Goal: Information Seeking & Learning: Learn about a topic

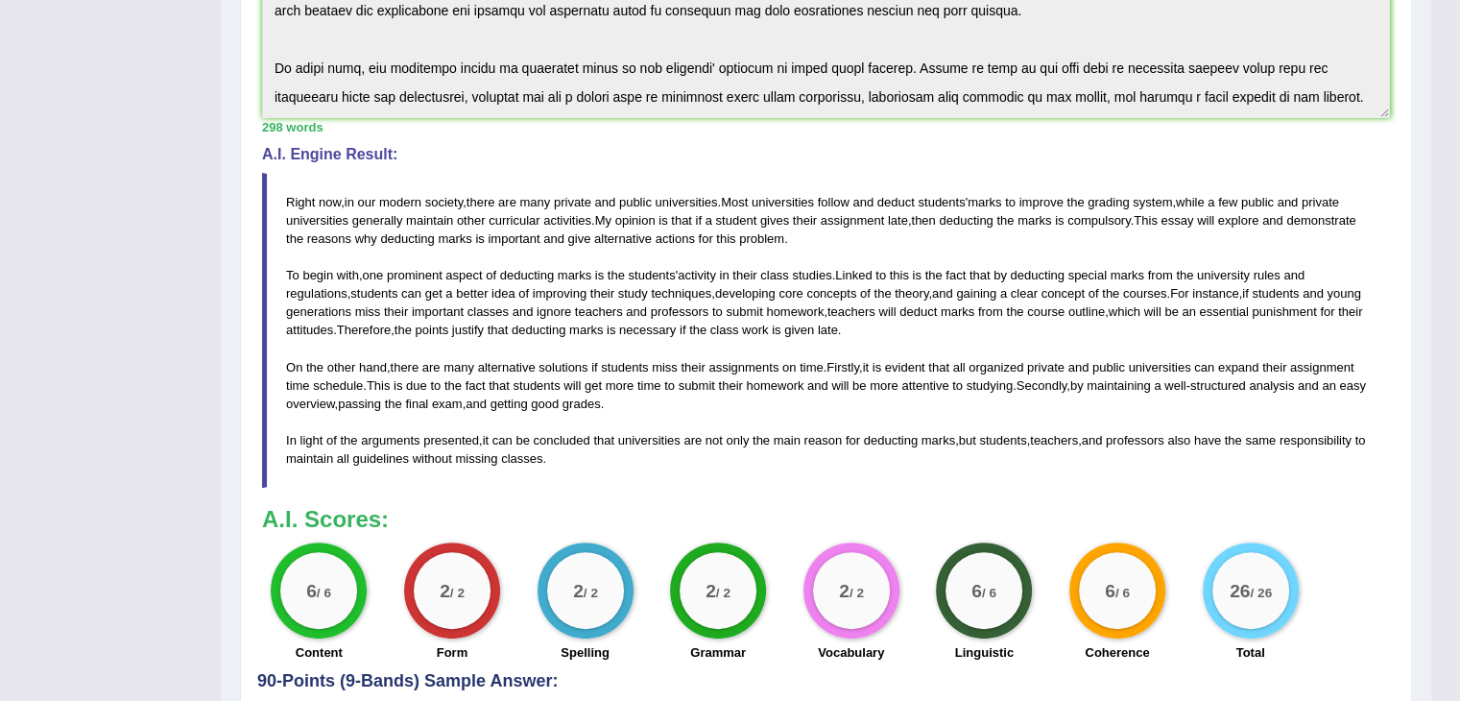
scroll to position [288, 0]
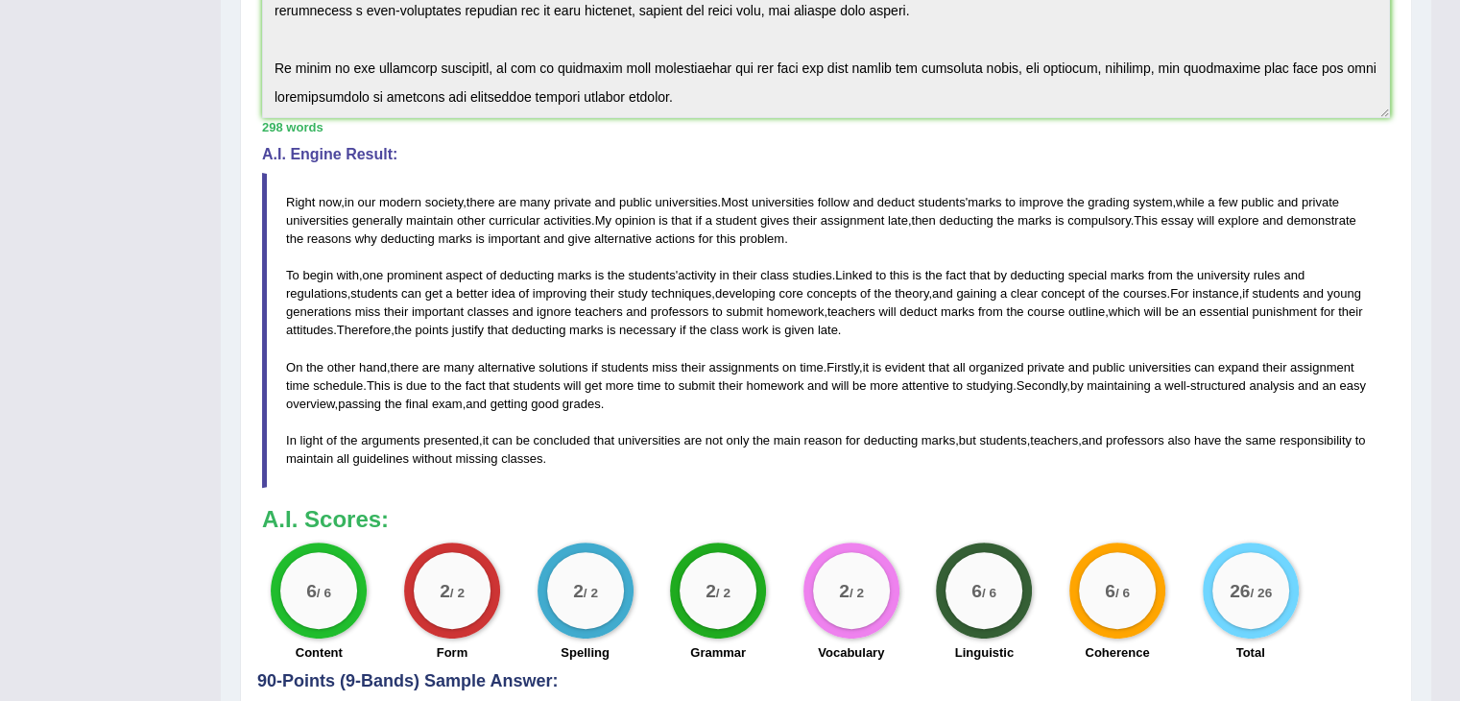
click at [620, 313] on span "teachers" at bounding box center [599, 311] width 48 height 14
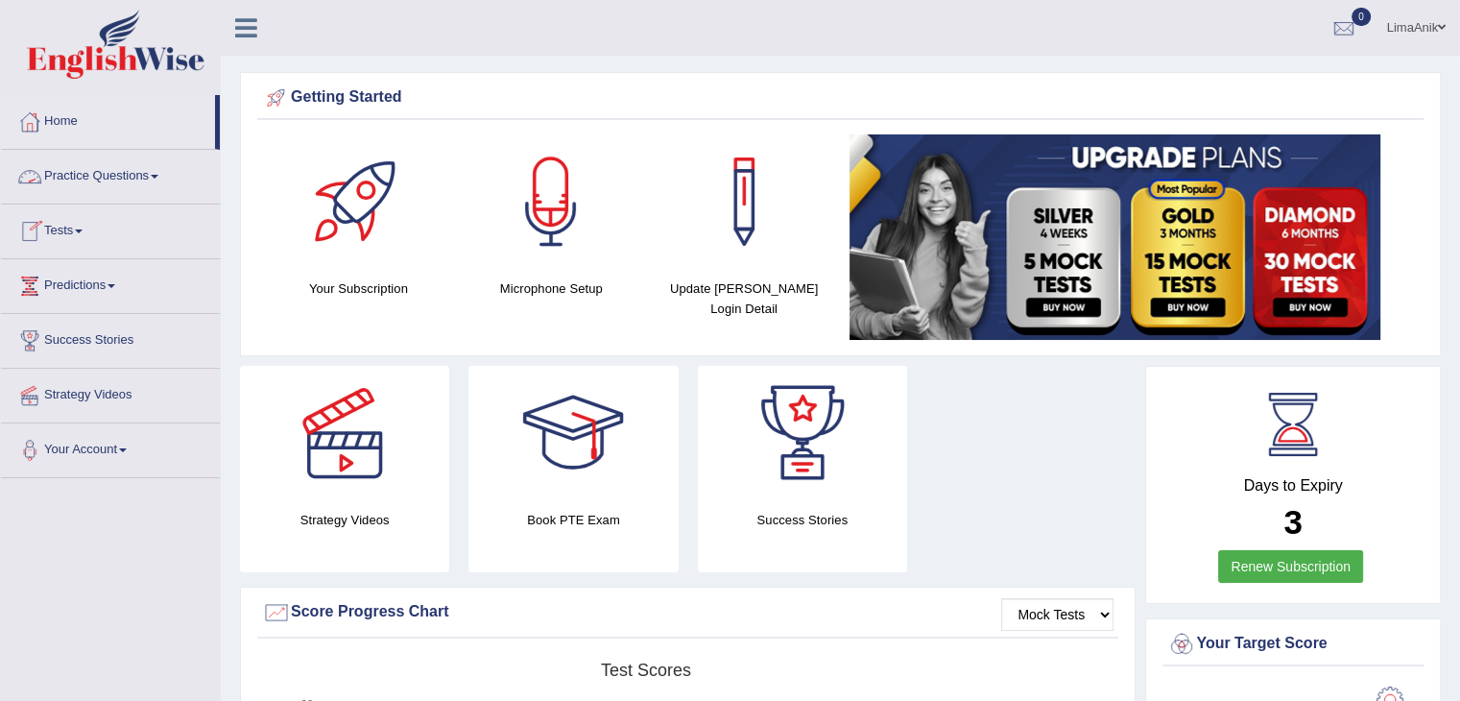
click at [112, 183] on link "Practice Questions" at bounding box center [110, 174] width 219 height 48
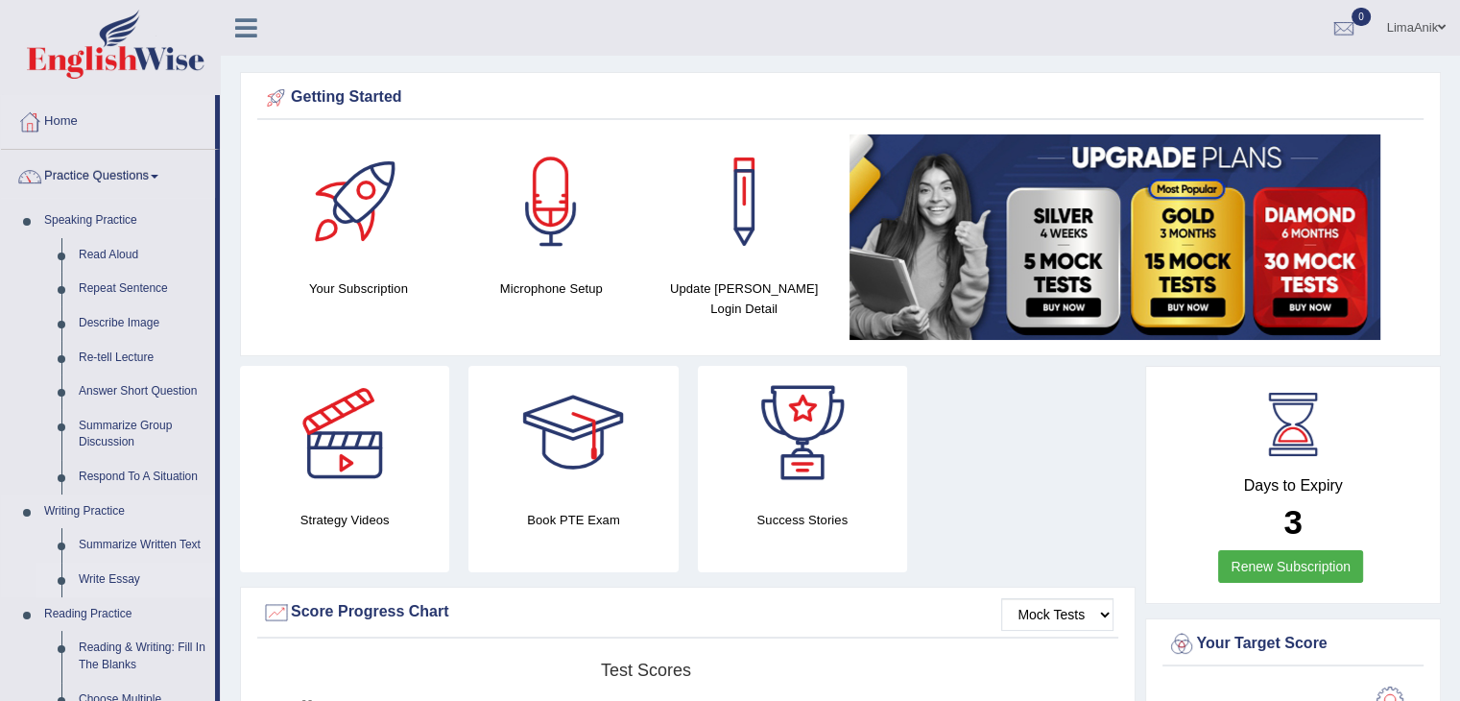
click at [119, 563] on link "Write Essay" at bounding box center [142, 580] width 145 height 35
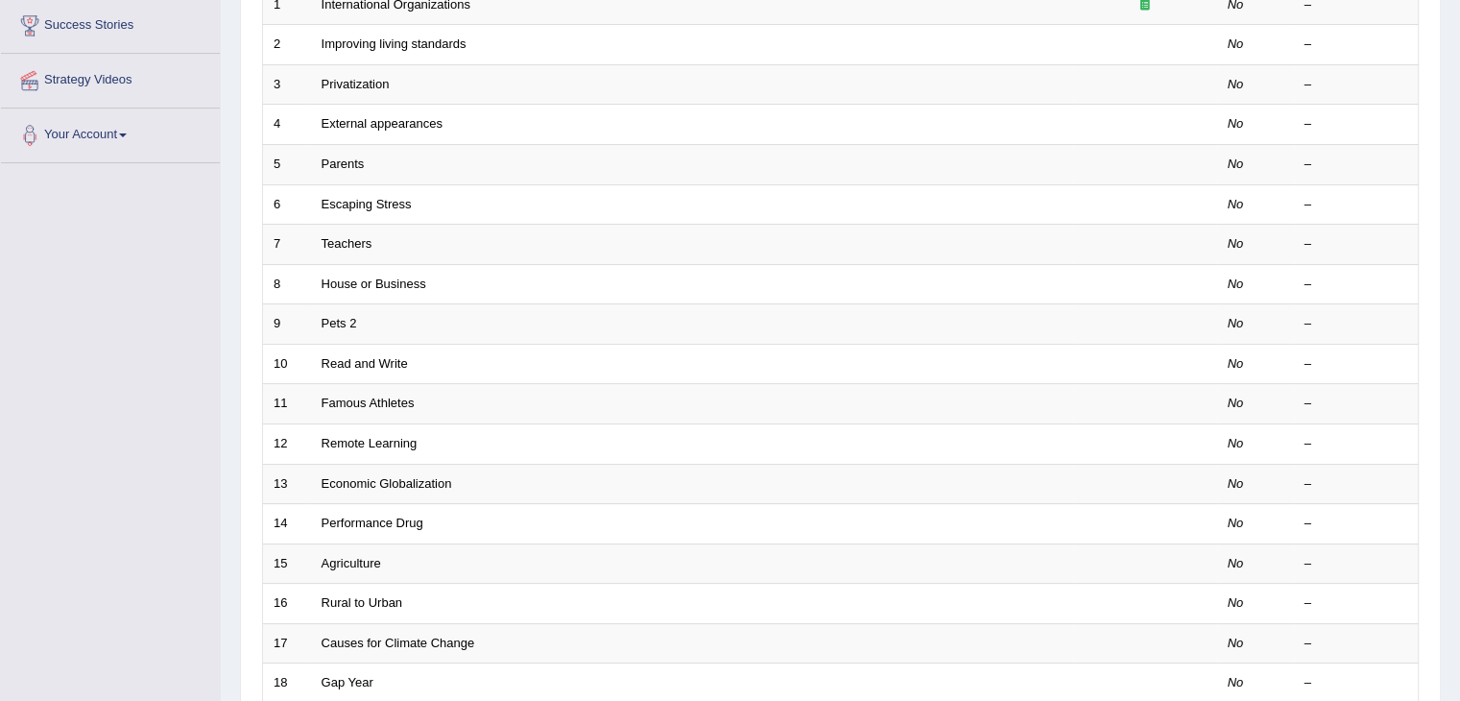
scroll to position [564, 0]
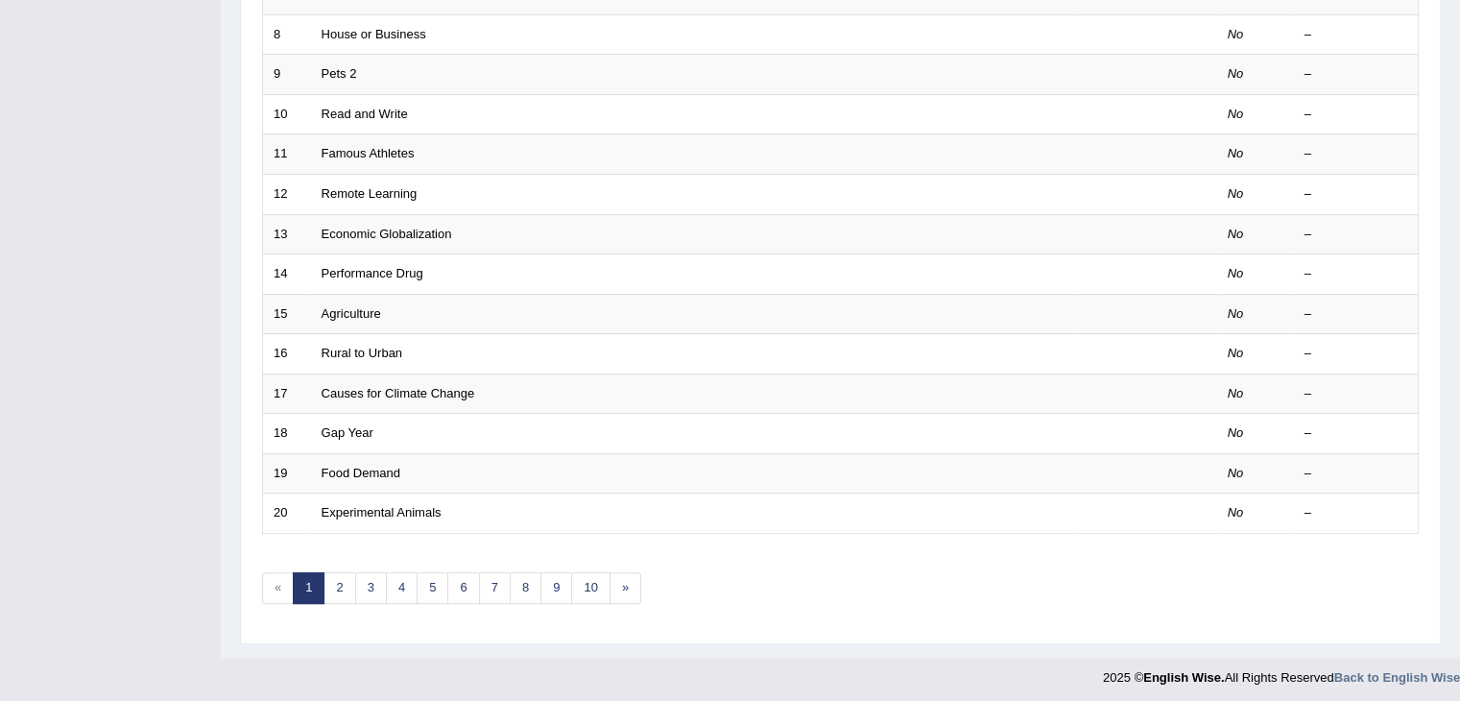
drag, startPoint x: 1474, startPoint y: 247, endPoint x: 1474, endPoint y: 624, distance: 377.3
click at [586, 575] on link "10" at bounding box center [590, 588] width 38 height 32
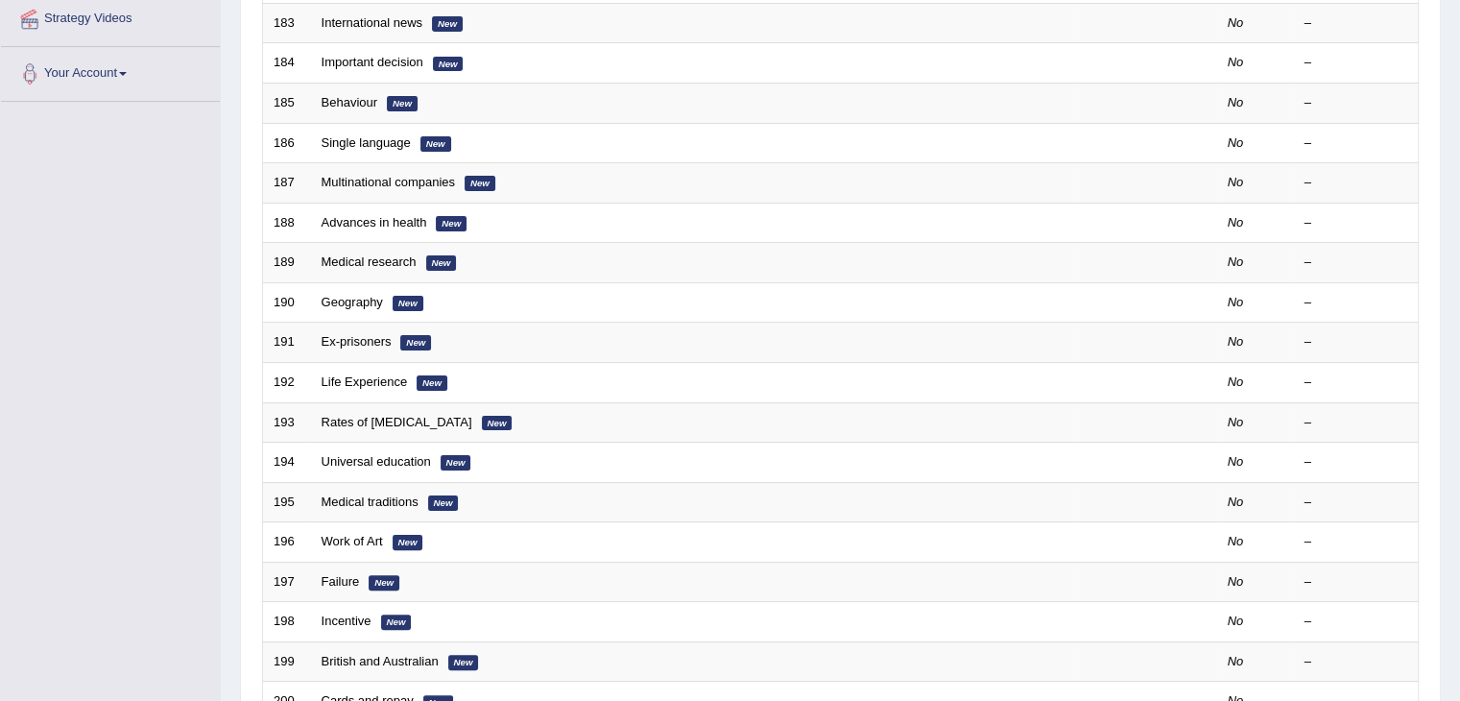
scroll to position [564, 0]
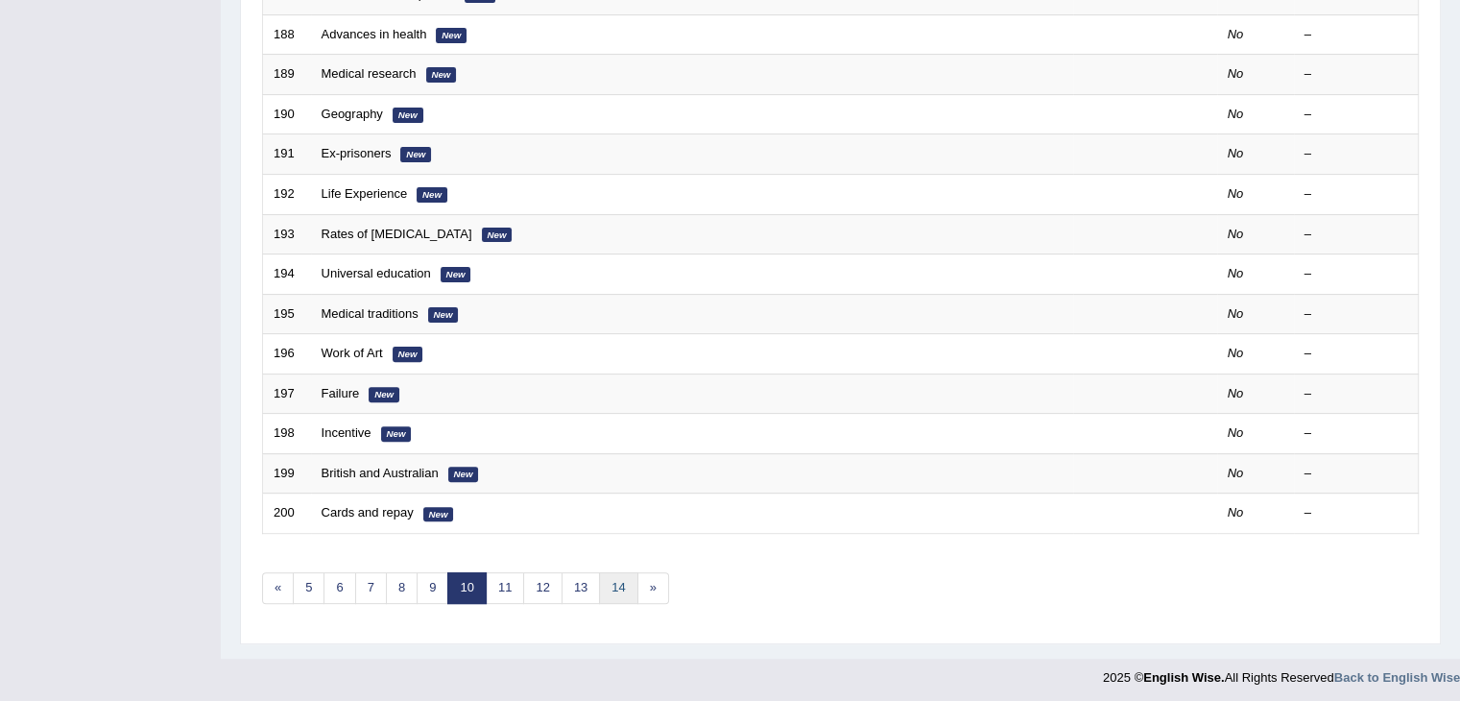
click at [606, 580] on link "14" at bounding box center [618, 588] width 38 height 32
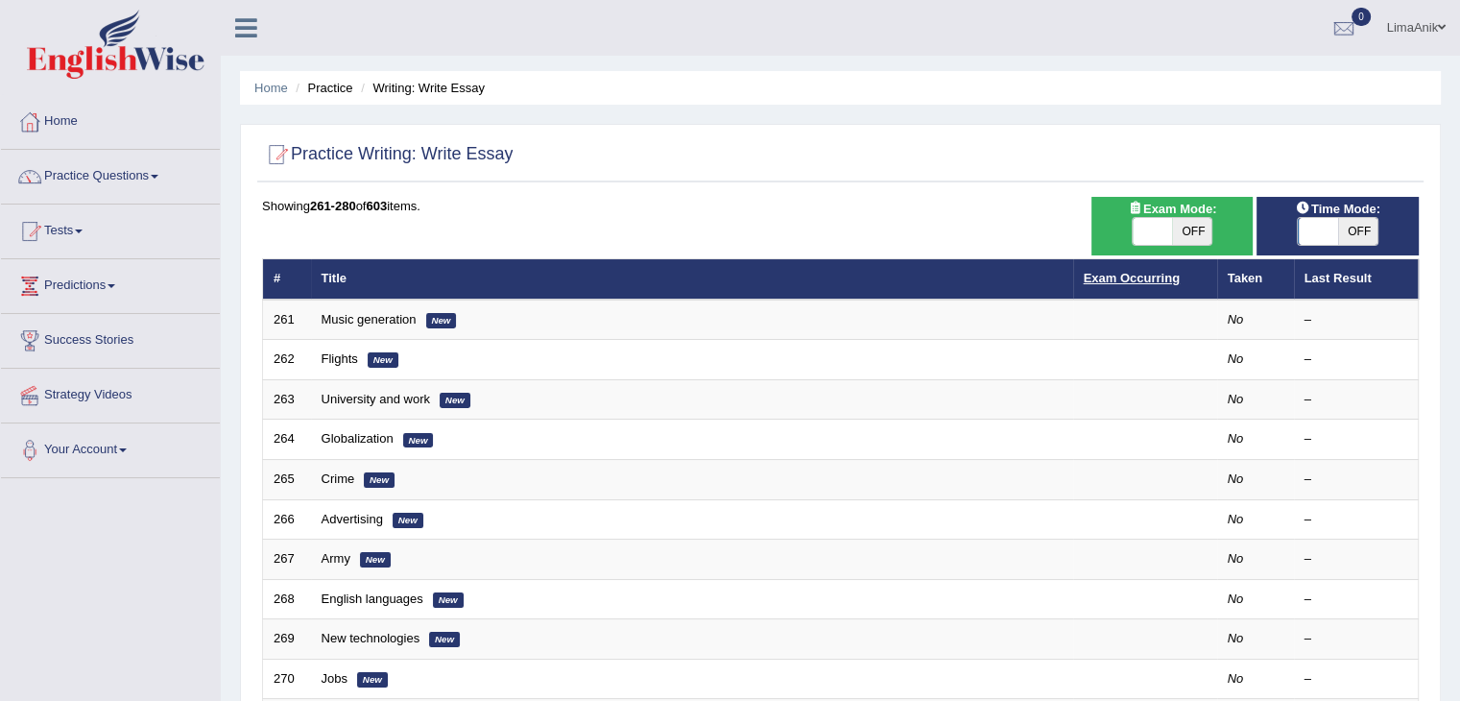
click at [1138, 279] on link "Exam Occurring" at bounding box center [1132, 278] width 96 height 14
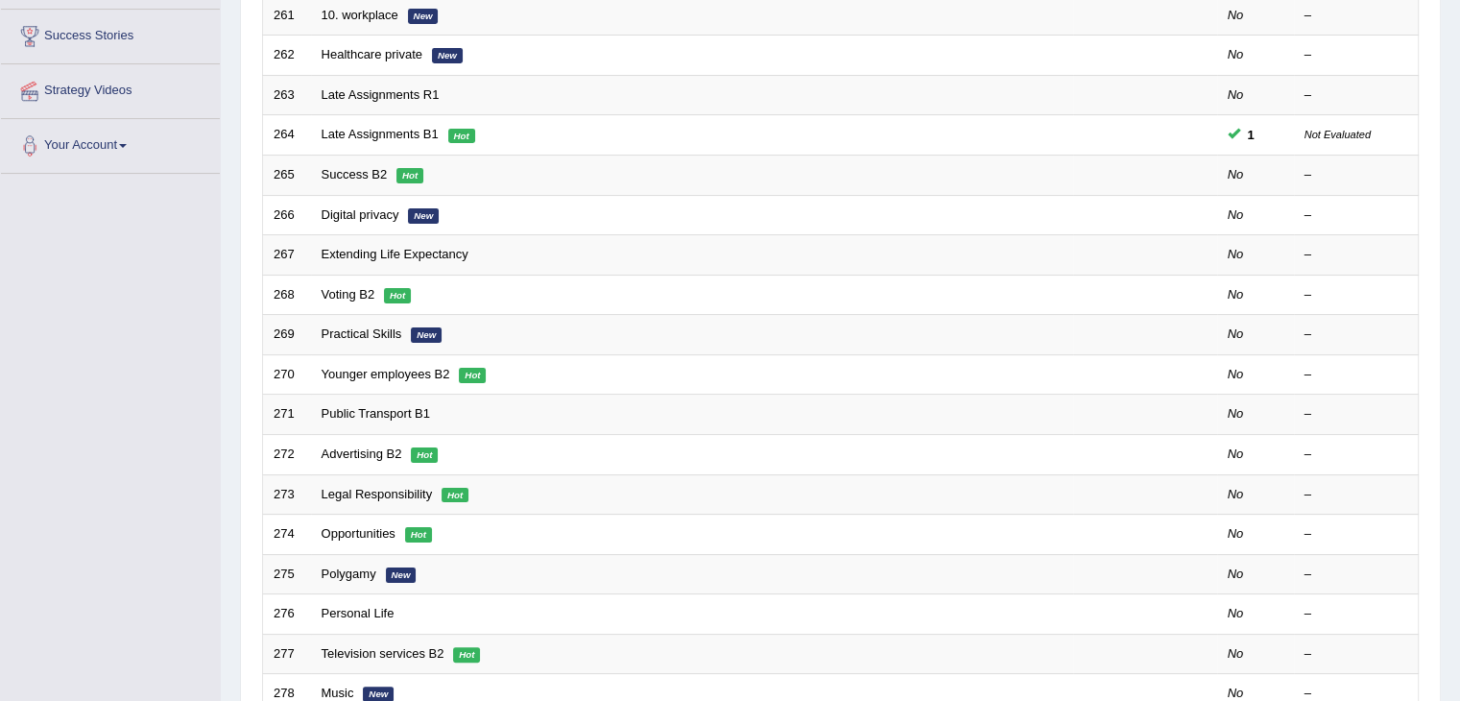
scroll to position [564, 0]
